Goal: Task Accomplishment & Management: Manage account settings

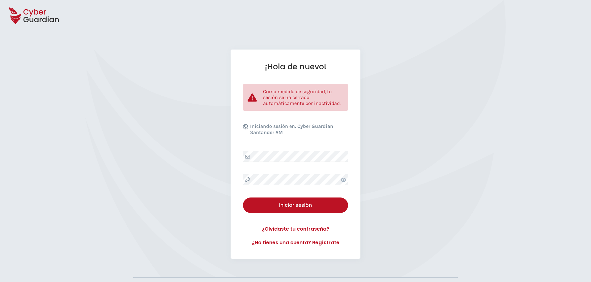
click at [303, 141] on div "¡Hola de nuevo! Como medida de seguridad, tu sesión se ha cerrado automáticamen…" at bounding box center [296, 153] width 130 height 209
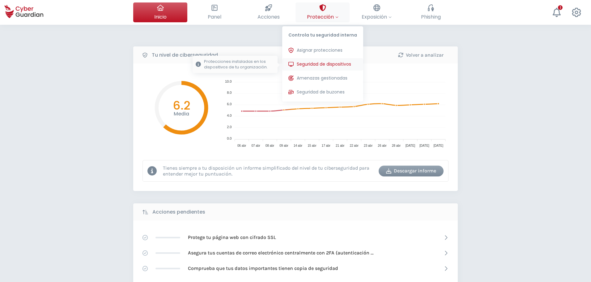
click at [329, 67] on span "Seguridad de dispositivos" at bounding box center [324, 64] width 54 height 6
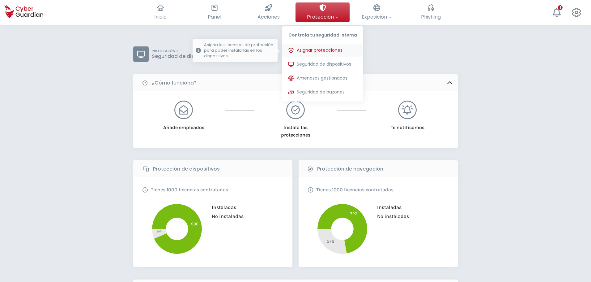
click at [310, 50] on span "Asignar protecciones" at bounding box center [320, 50] width 46 height 6
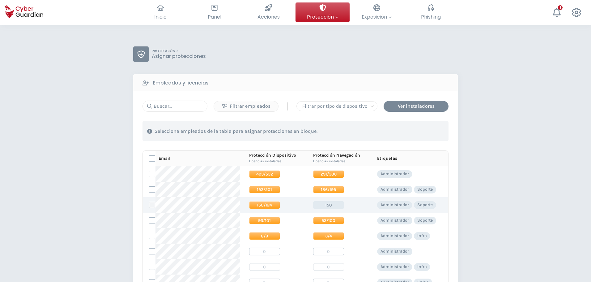
click at [151, 206] on label at bounding box center [152, 205] width 6 height 6
click at [149, 206] on input "checkbox" at bounding box center [149, 205] width 0 height 6
click at [398, 132] on div "Asignar protecciones" at bounding box center [411, 130] width 56 height 7
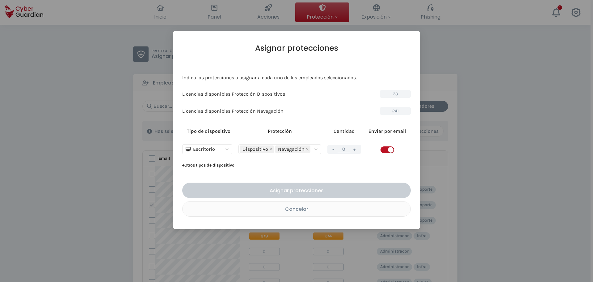
click at [355, 148] on button "+" at bounding box center [354, 149] width 7 height 8
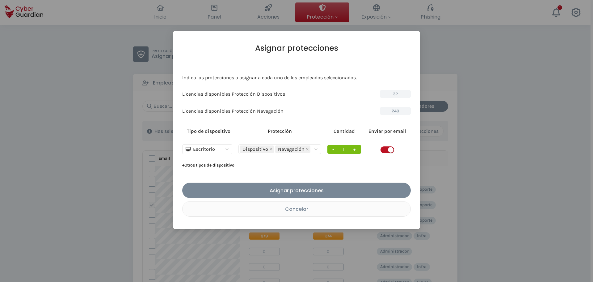
click at [355, 148] on button "+" at bounding box center [354, 149] width 7 height 8
type input "5"
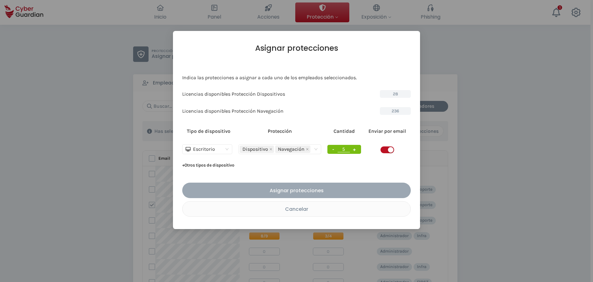
click at [352, 187] on div "Asignar protecciones" at bounding box center [296, 190] width 219 height 8
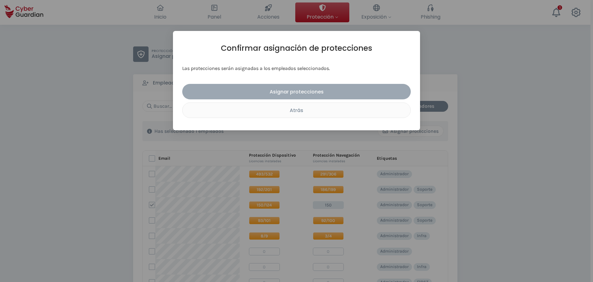
click at [280, 94] on div "Asignar protecciones" at bounding box center [296, 92] width 219 height 8
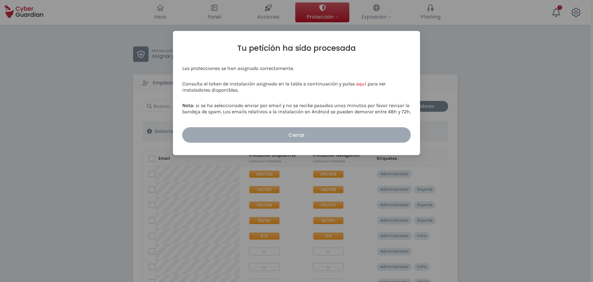
click at [297, 134] on div "Cerrar" at bounding box center [296, 135] width 219 height 8
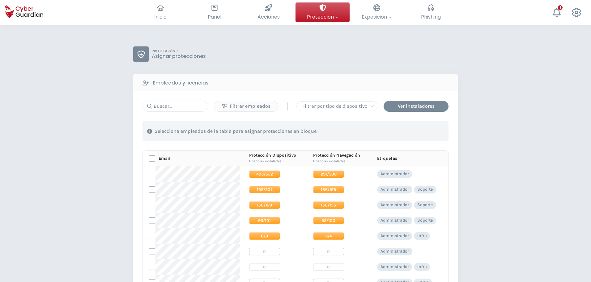
click at [509, 175] on div "PROTECCIÓN > Asignar protecciones Empleados y licencias Filtrar empleados | Fil…" at bounding box center [295, 236] width 591 height 422
drag, startPoint x: 332, startPoint y: 64, endPoint x: 322, endPoint y: 7, distance: 58.0
click at [329, 47] on div "PROTECCIÓN > Asignar protecciones Empleados y licencias Filtrar empleados | Fil…" at bounding box center [295, 198] width 325 height 304
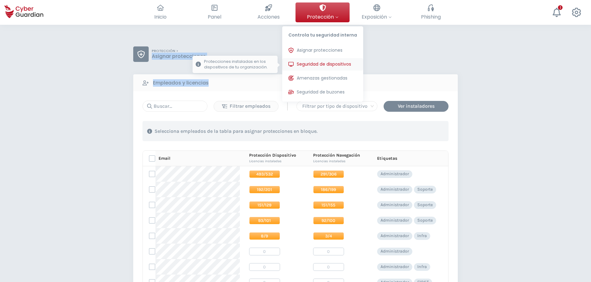
click at [342, 61] on span "Seguridad de dispositivos" at bounding box center [324, 64] width 54 height 6
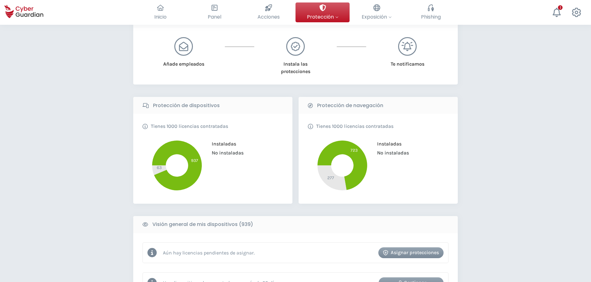
scroll to position [124, 0]
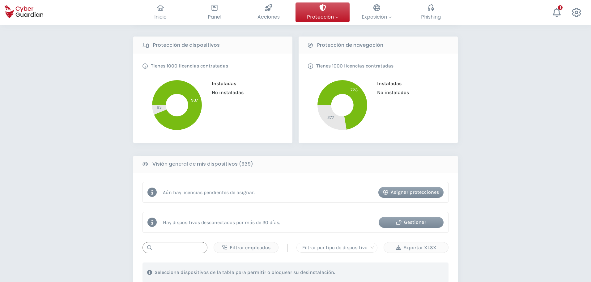
click at [162, 251] on input "text" at bounding box center [174, 247] width 65 height 11
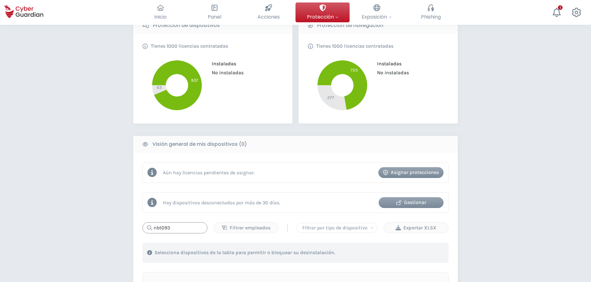
scroll to position [247, 0]
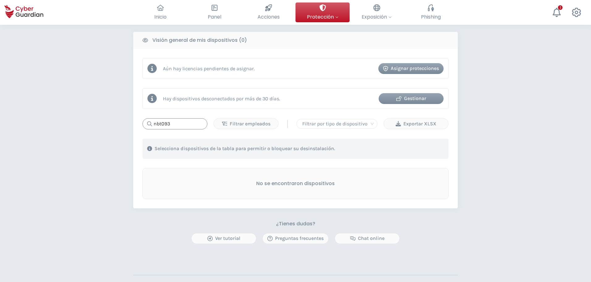
drag, startPoint x: 180, startPoint y: 121, endPoint x: 6, endPoint y: 123, distance: 173.4
click at [6, 123] on div "PROTECCIÓN > Seguridad de dispositivos ¿Cómo funciona? Añade empleados Instala …" at bounding box center [295, 58] width 591 height 563
type input "nbt093"
drag, startPoint x: 170, startPoint y: 121, endPoint x: 45, endPoint y: 129, distance: 126.1
click at [45, 129] on div "PROTECCIÓN > Seguridad de dispositivos ¿Cómo funciona? Añade empleados Instala …" at bounding box center [295, 58] width 591 height 563
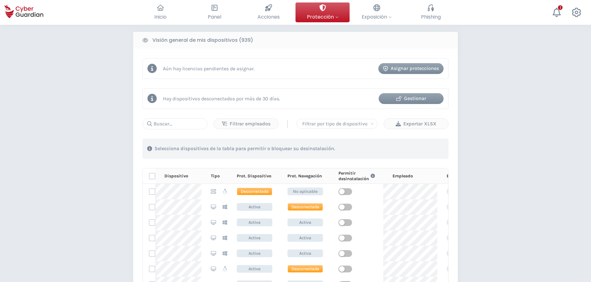
click at [521, 152] on div "PROTECCIÓN > Seguridad de dispositivos ¿Cómo funciona? Añade empleados Instala …" at bounding box center [295, 128] width 591 height 702
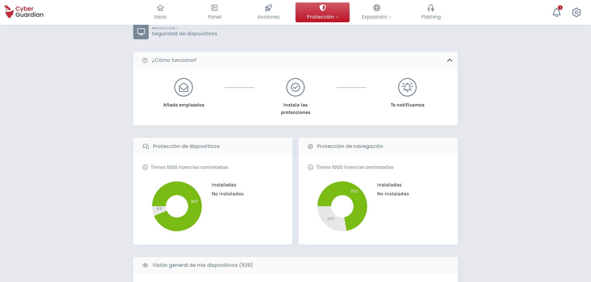
scroll to position [0, 0]
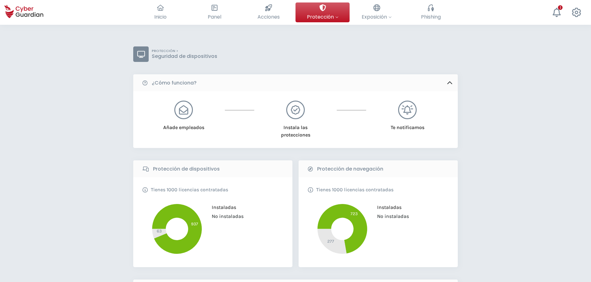
click at [564, 16] on button at bounding box center [557, 12] width 20 height 20
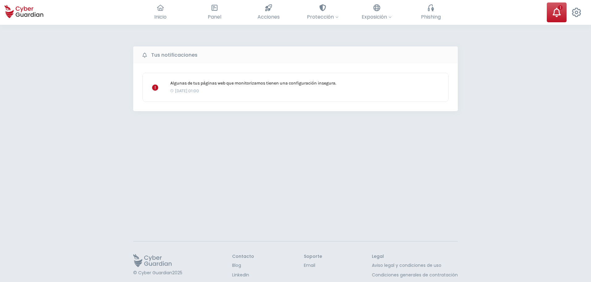
click at [32, 14] on icon at bounding box center [24, 12] width 39 height 22
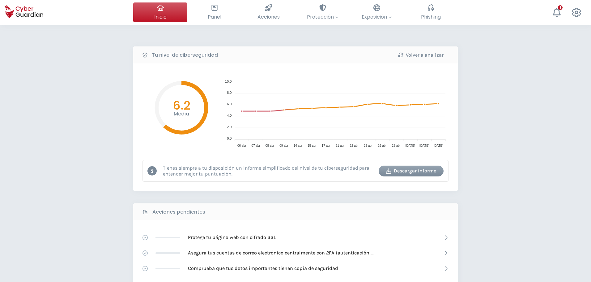
click at [493, 102] on div "Tu nivel de ciberseguridad Volver a analizar Media 6.2 10.0 10.0 8.0 8.0 6.0 6.…" at bounding box center [295, 275] width 591 height 501
click at [491, 100] on div "Tu nivel de ciberseguridad Volver a analizar Media 6.2 10.0 10.0 8.0 8.0 6.0 6.…" at bounding box center [295, 275] width 591 height 501
click at [507, 164] on div "Tu nivel de ciberseguridad Volver a analizar Media 6.2 10.0 10.0 8.0 8.0 6.0 6.…" at bounding box center [295, 275] width 591 height 501
click at [508, 163] on div "Tu nivel de ciberseguridad Volver a analizar Media 6.2 10.0 10.0 8.0 8.0 6.0 6.…" at bounding box center [295, 275] width 591 height 501
